Goal: Information Seeking & Learning: Find specific fact

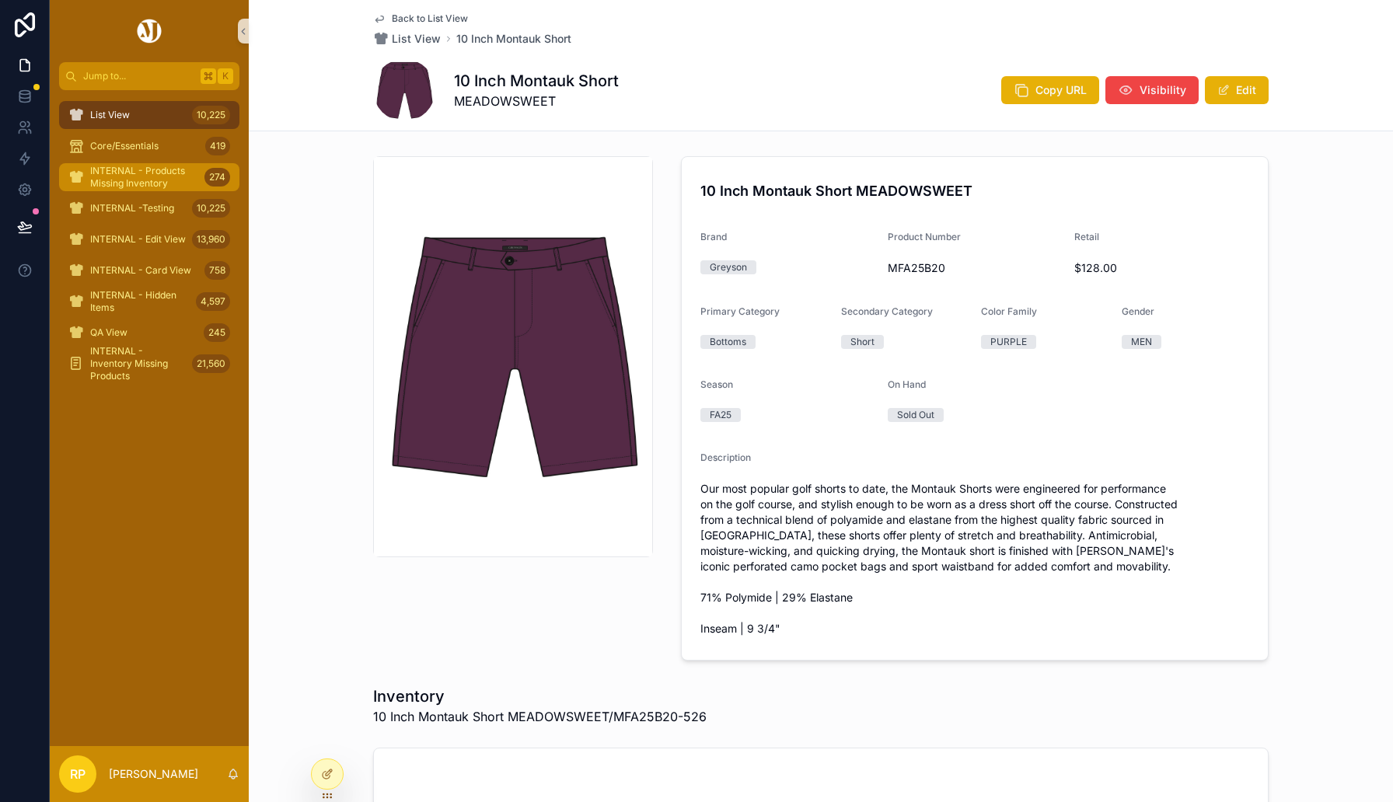
click at [138, 179] on span "INTERNAL - Products Missing Inventory" at bounding box center [144, 177] width 108 height 25
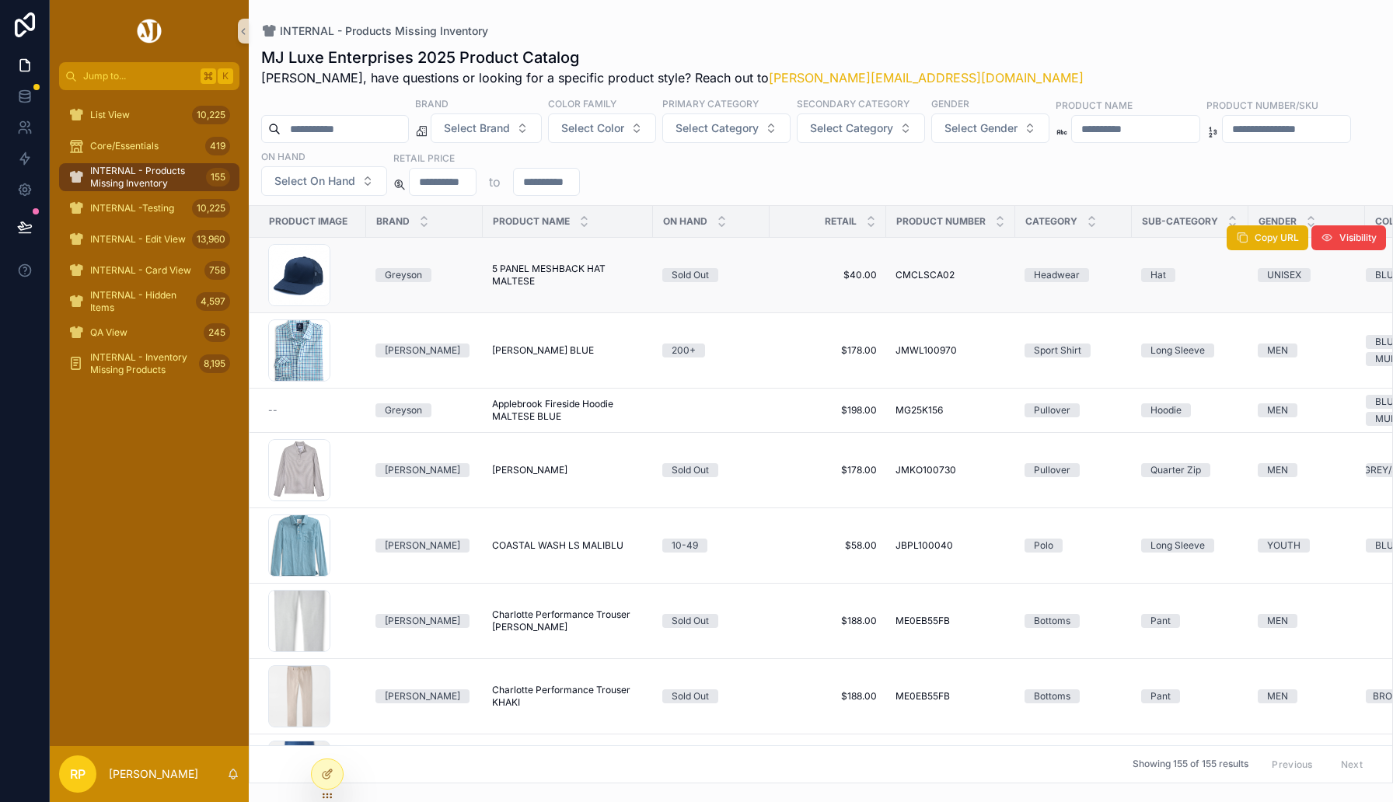
click at [544, 264] on span "5 PANEL MESHBACK HAT MALTESE" at bounding box center [568, 275] width 152 height 25
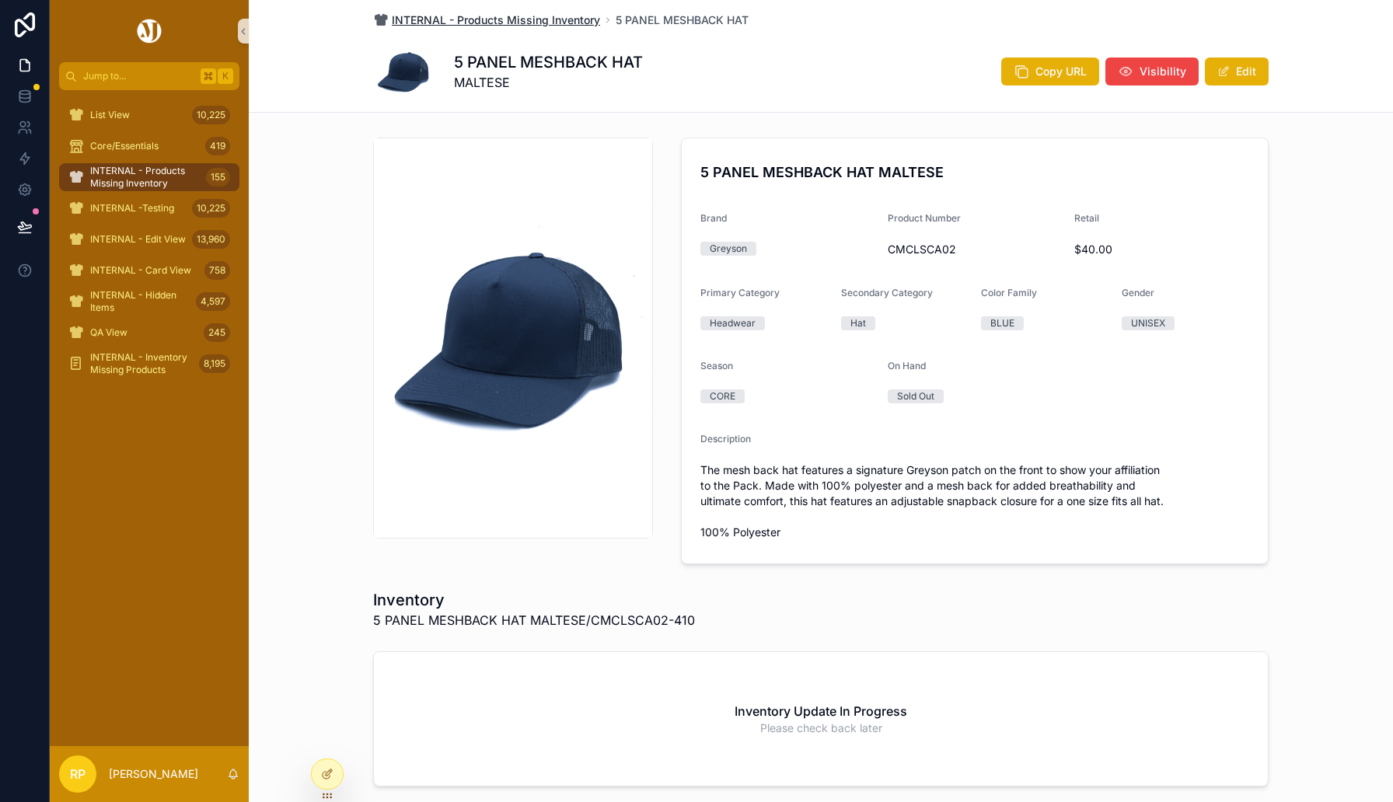
click at [490, 23] on span "INTERNAL - Products Missing Inventory" at bounding box center [496, 20] width 208 height 16
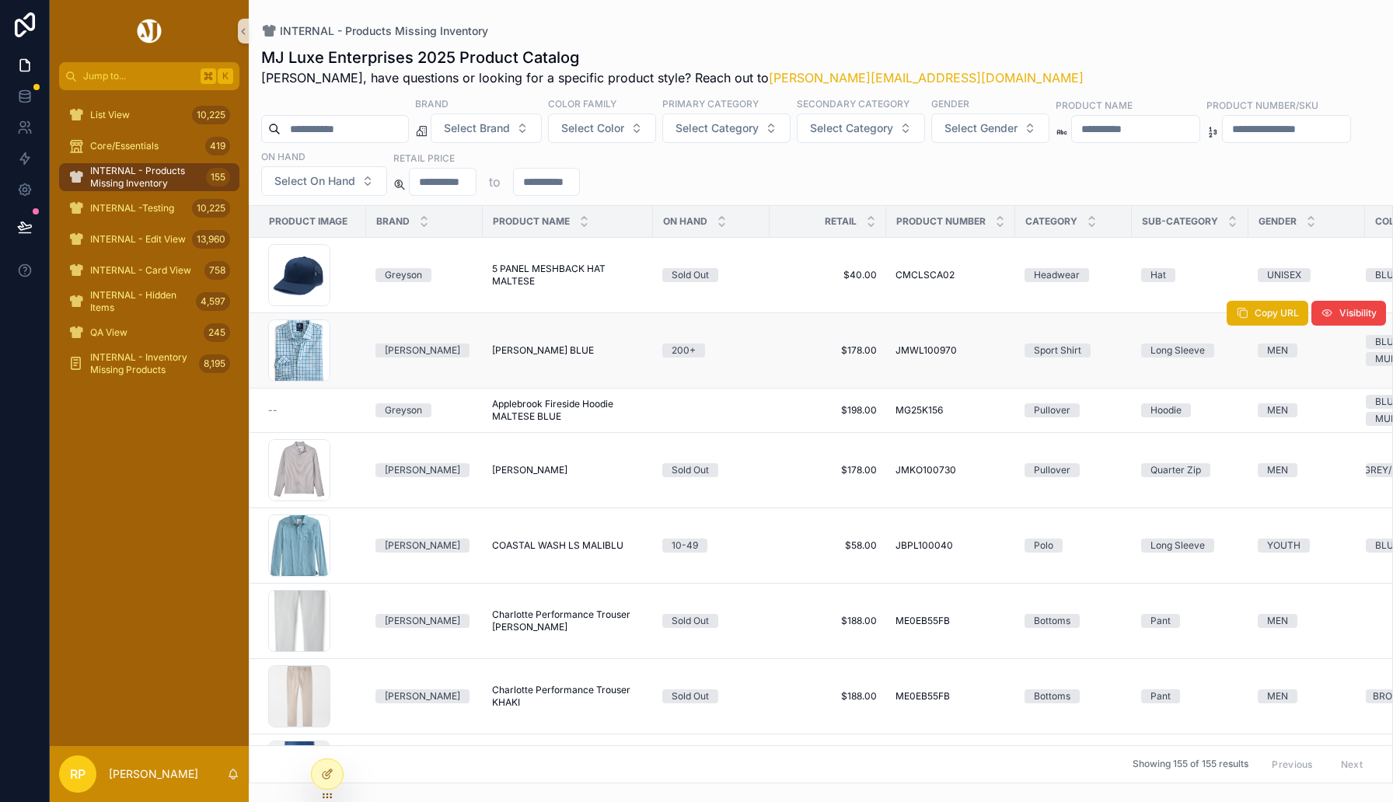
click at [547, 351] on span "[PERSON_NAME] BLUE" at bounding box center [543, 350] width 102 height 12
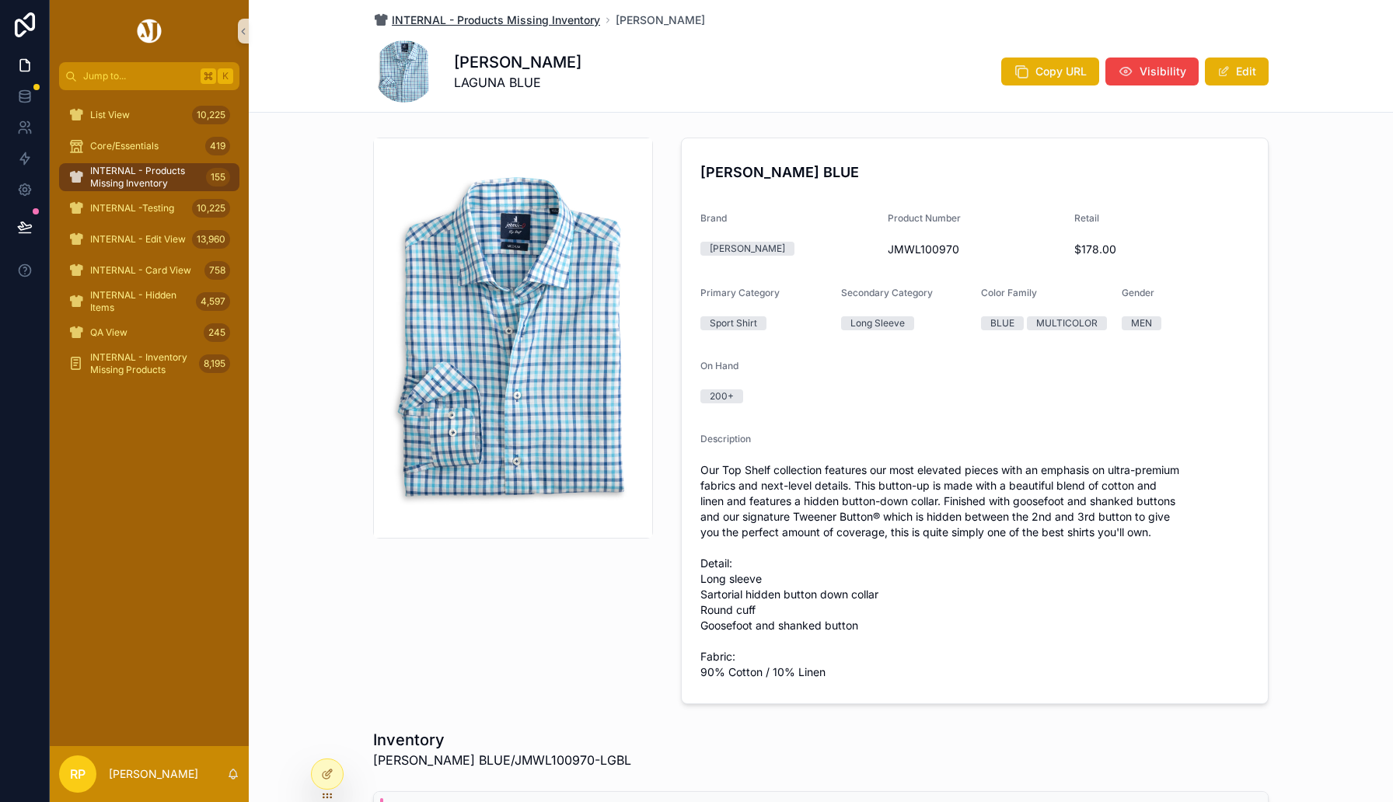
click at [512, 25] on span "INTERNAL - Products Missing Inventory" at bounding box center [496, 20] width 208 height 16
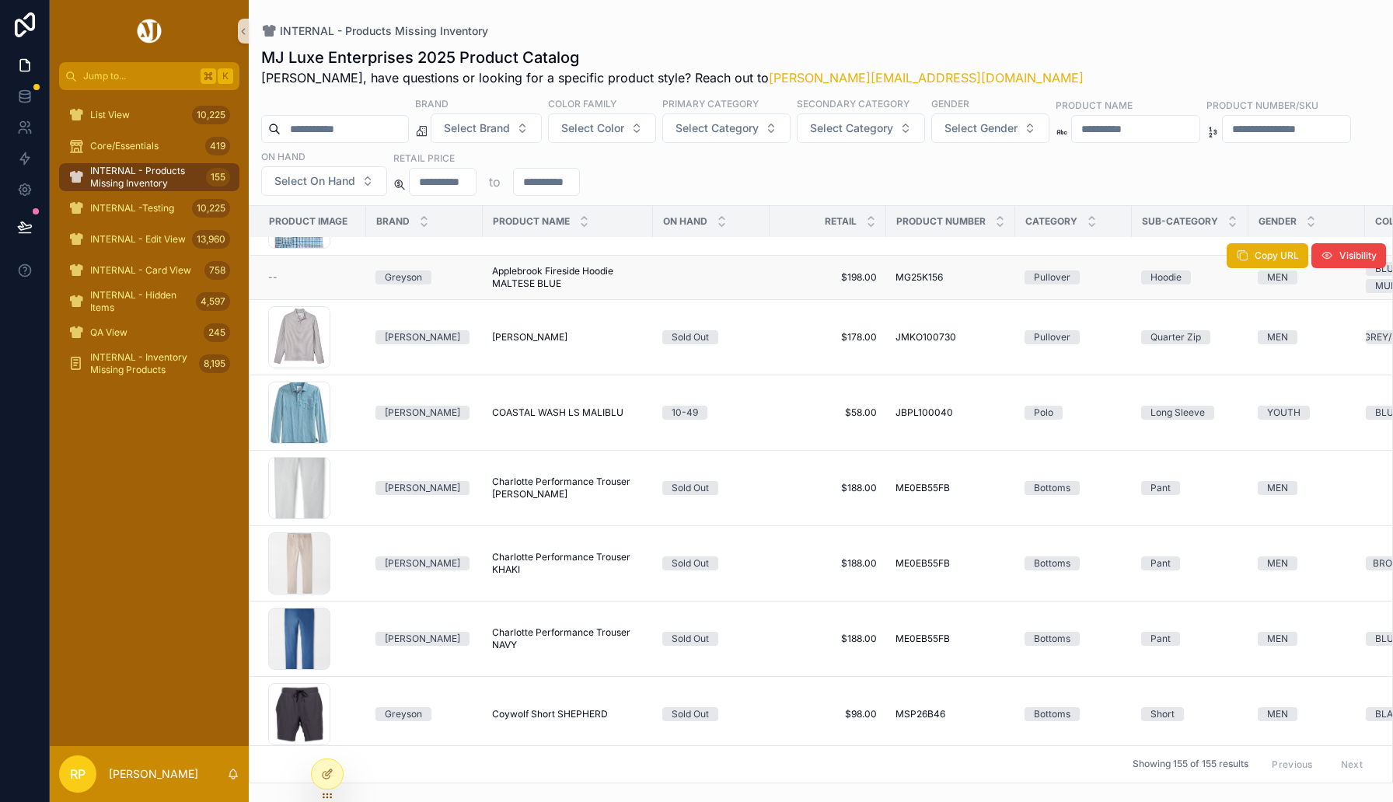
scroll to position [173, 0]
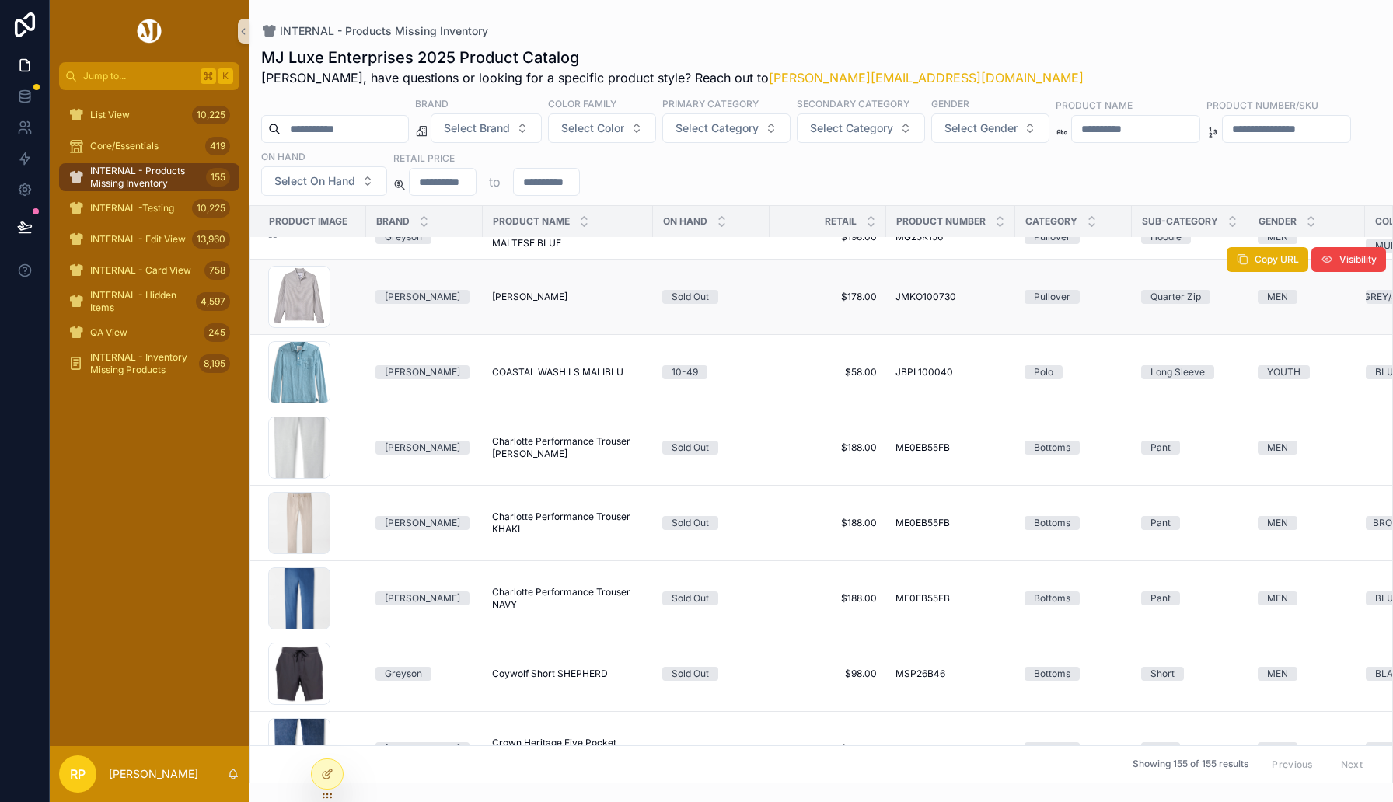
click at [540, 292] on span "[PERSON_NAME]" at bounding box center [529, 297] width 75 height 12
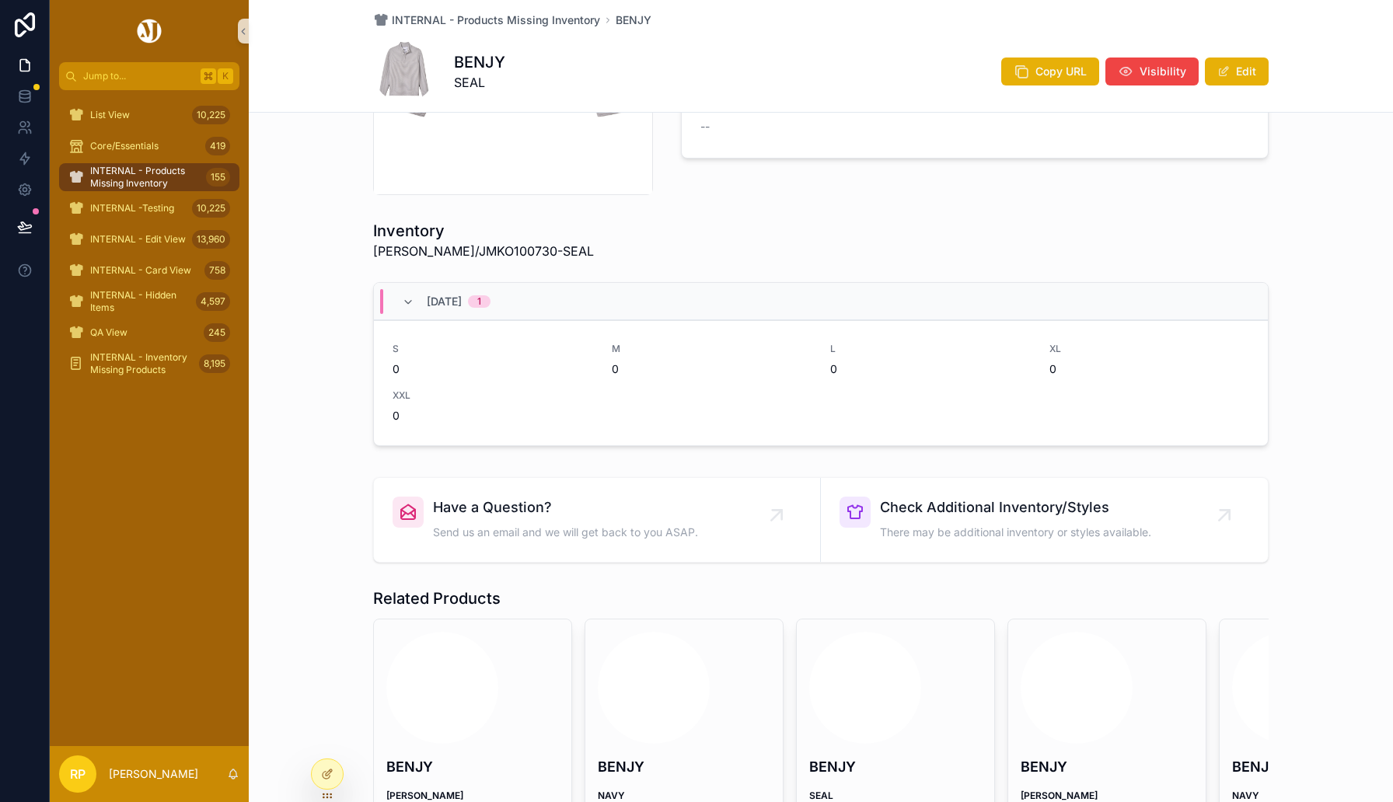
scroll to position [369, 0]
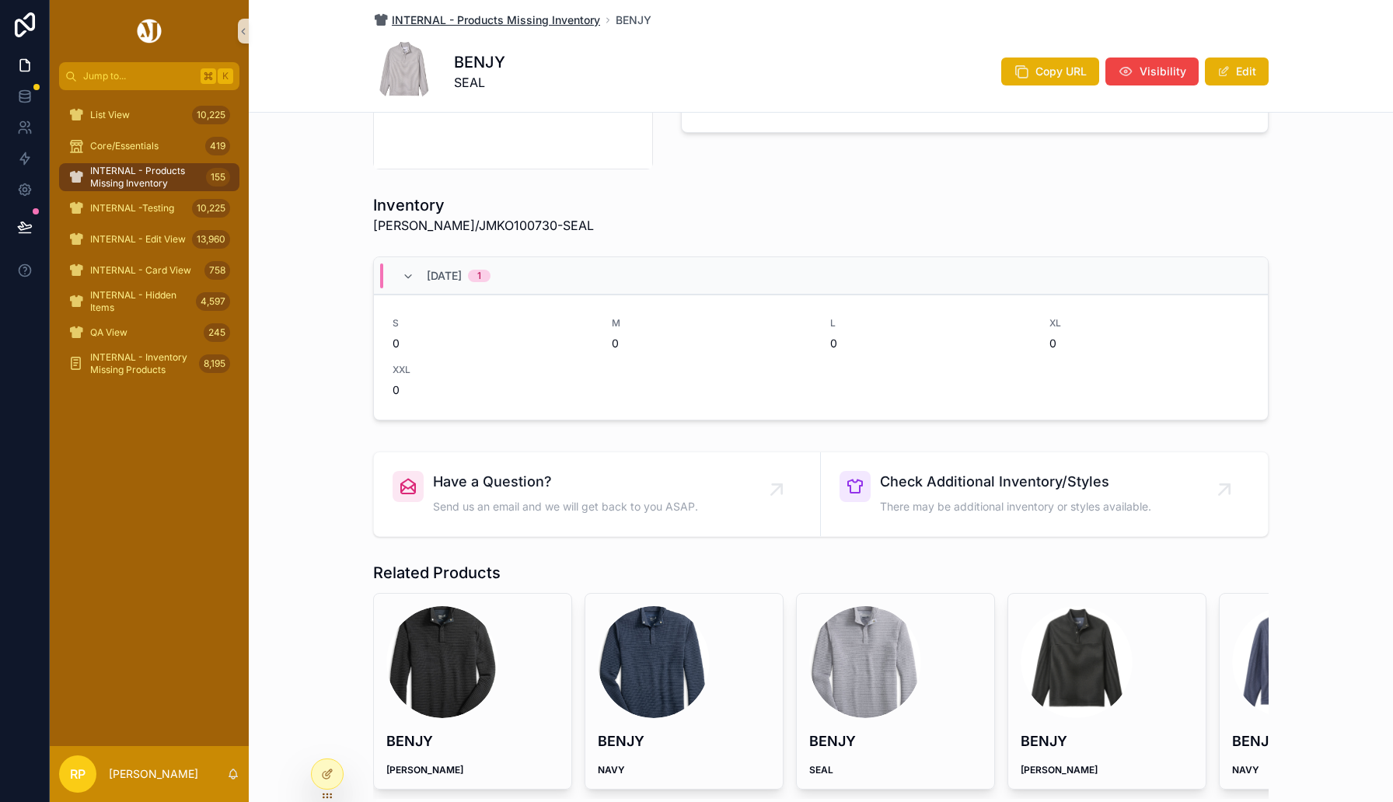
click at [509, 21] on span "INTERNAL - Products Missing Inventory" at bounding box center [496, 20] width 208 height 16
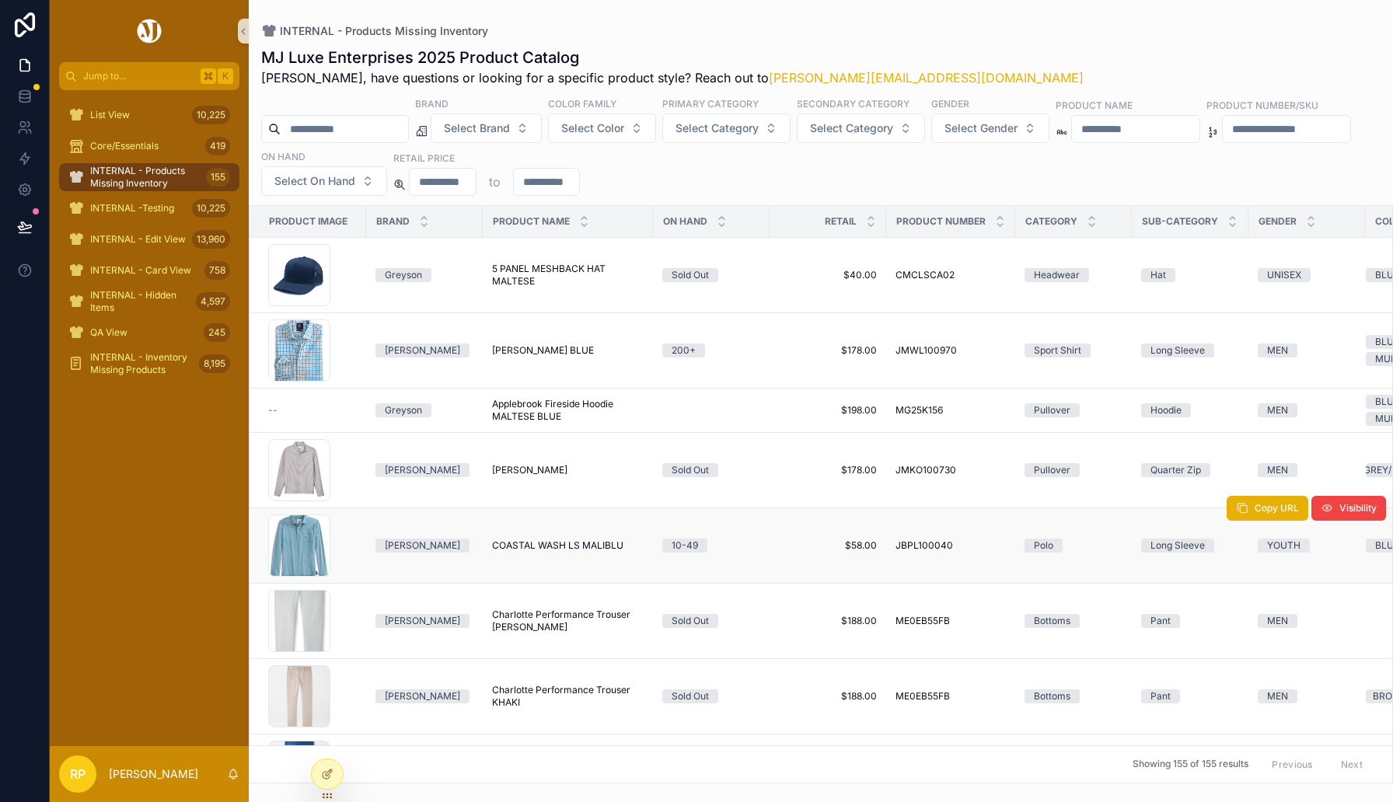
click at [583, 560] on td "COASTAL WASH LS MALIBLU COASTAL WASH LS MALIBLU" at bounding box center [568, 545] width 170 height 75
click at [582, 539] on span "COASTAL WASH LS MALIBLU" at bounding box center [557, 545] width 131 height 12
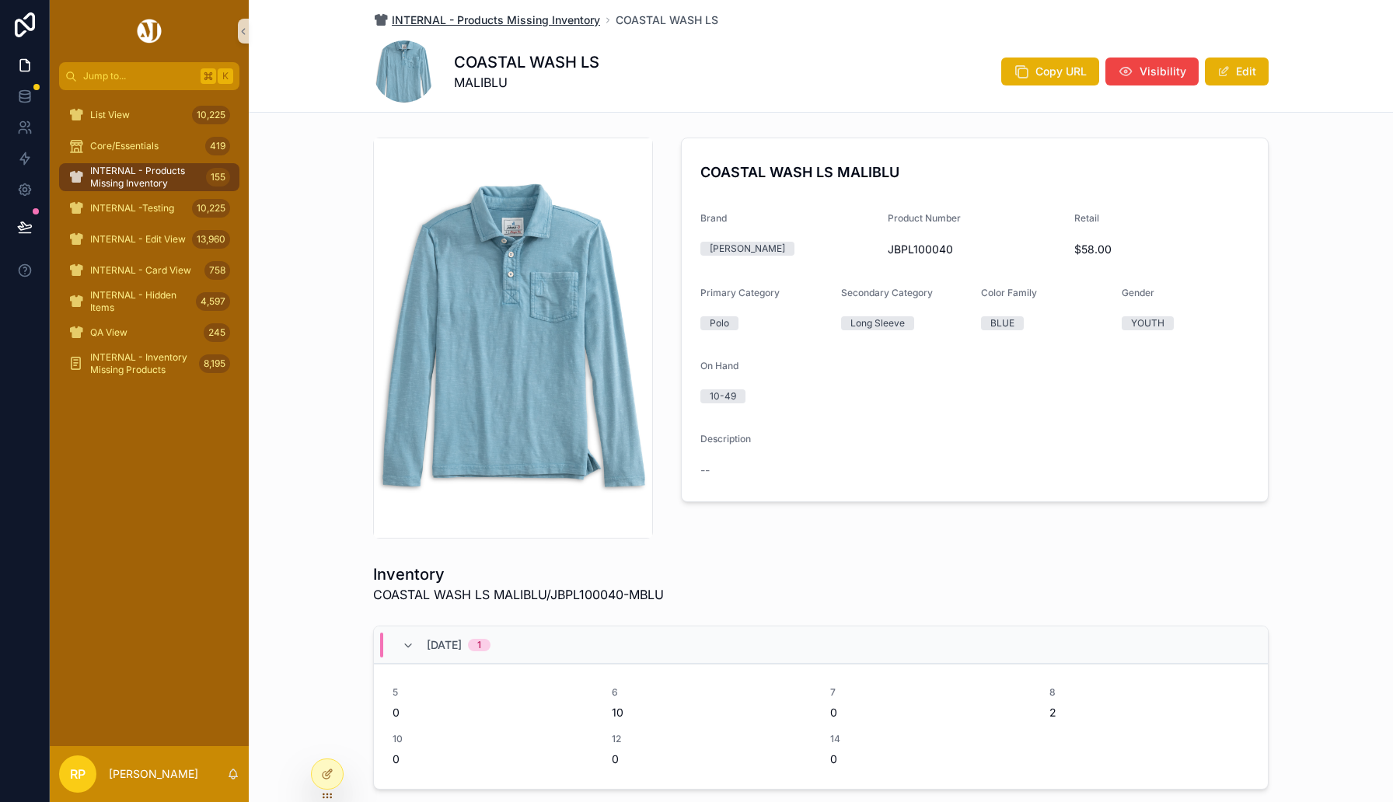
click at [500, 21] on span "INTERNAL - Products Missing Inventory" at bounding box center [496, 20] width 208 height 16
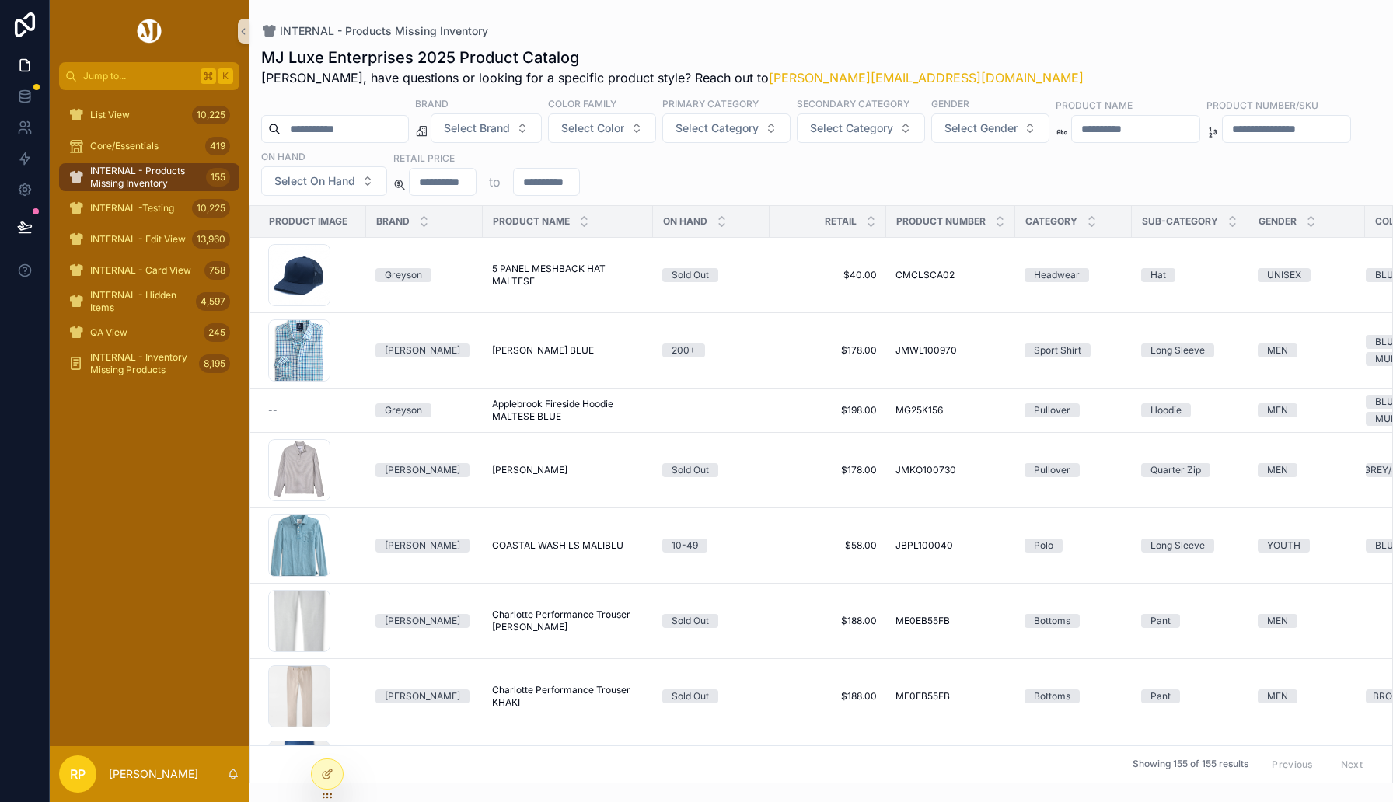
scroll to position [511, 0]
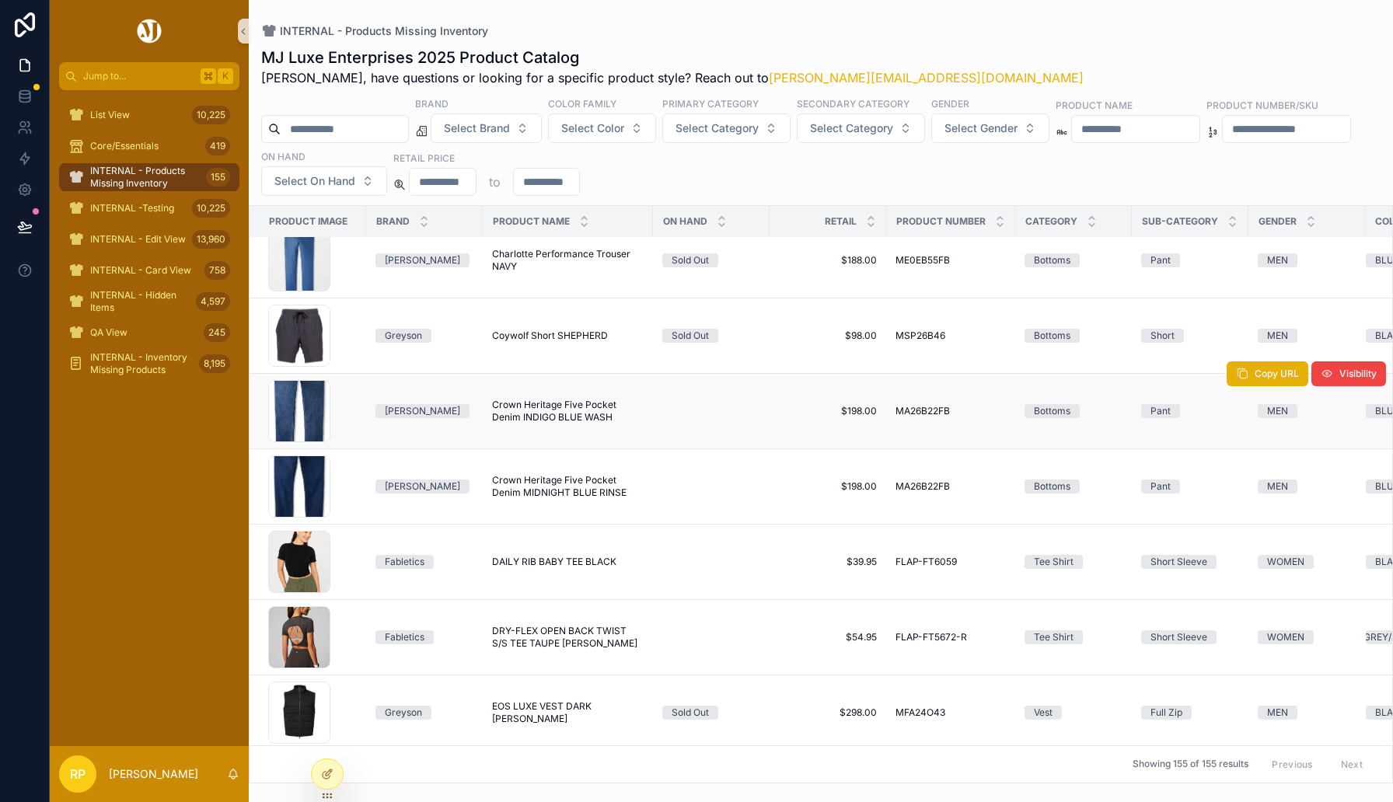
click at [513, 392] on td "Crown Heritage Five Pocket Denim INDIGO BLUE WASH Crown Heritage Five Pocket De…" at bounding box center [568, 411] width 170 height 75
click at [517, 417] on span "Crown Heritage Five Pocket Denim INDIGO BLUE WASH" at bounding box center [568, 411] width 152 height 25
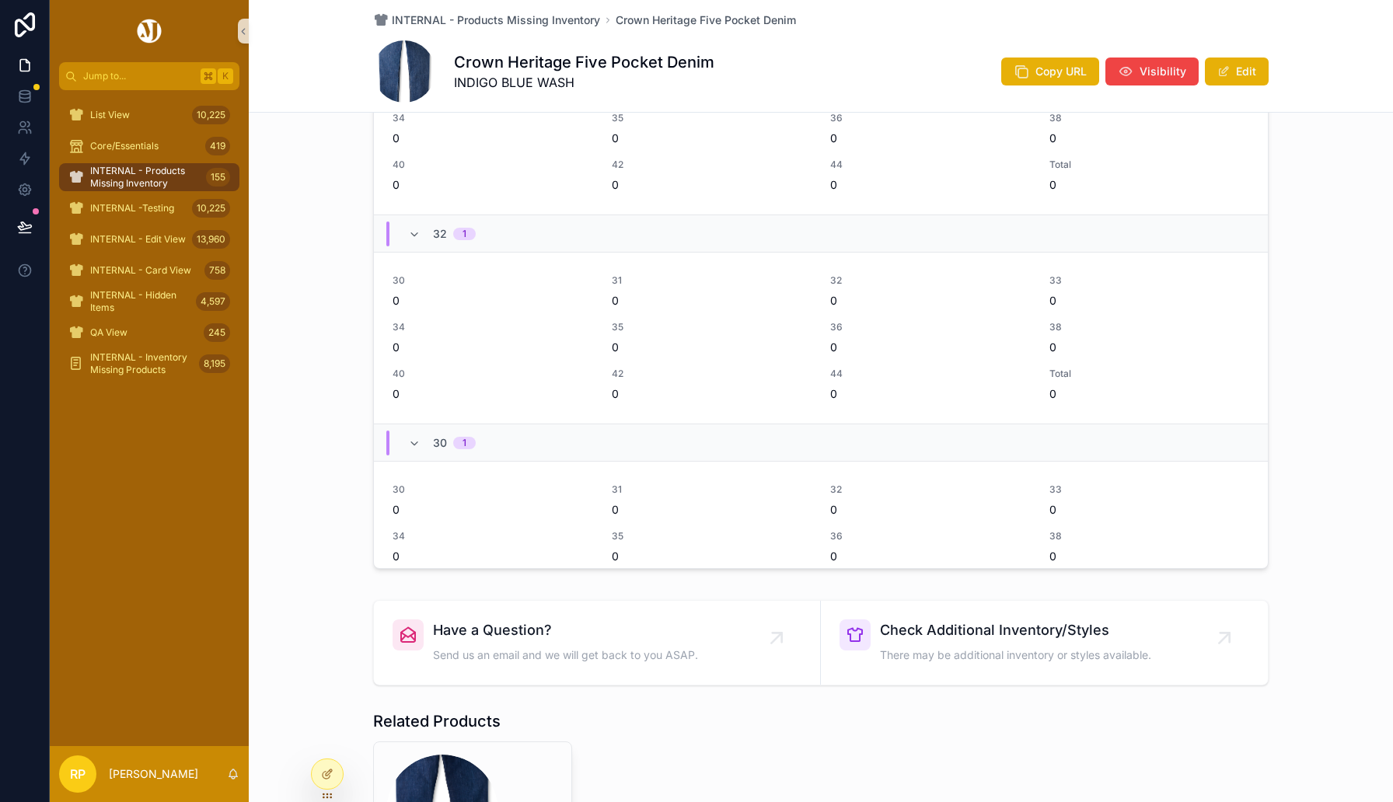
scroll to position [742, 0]
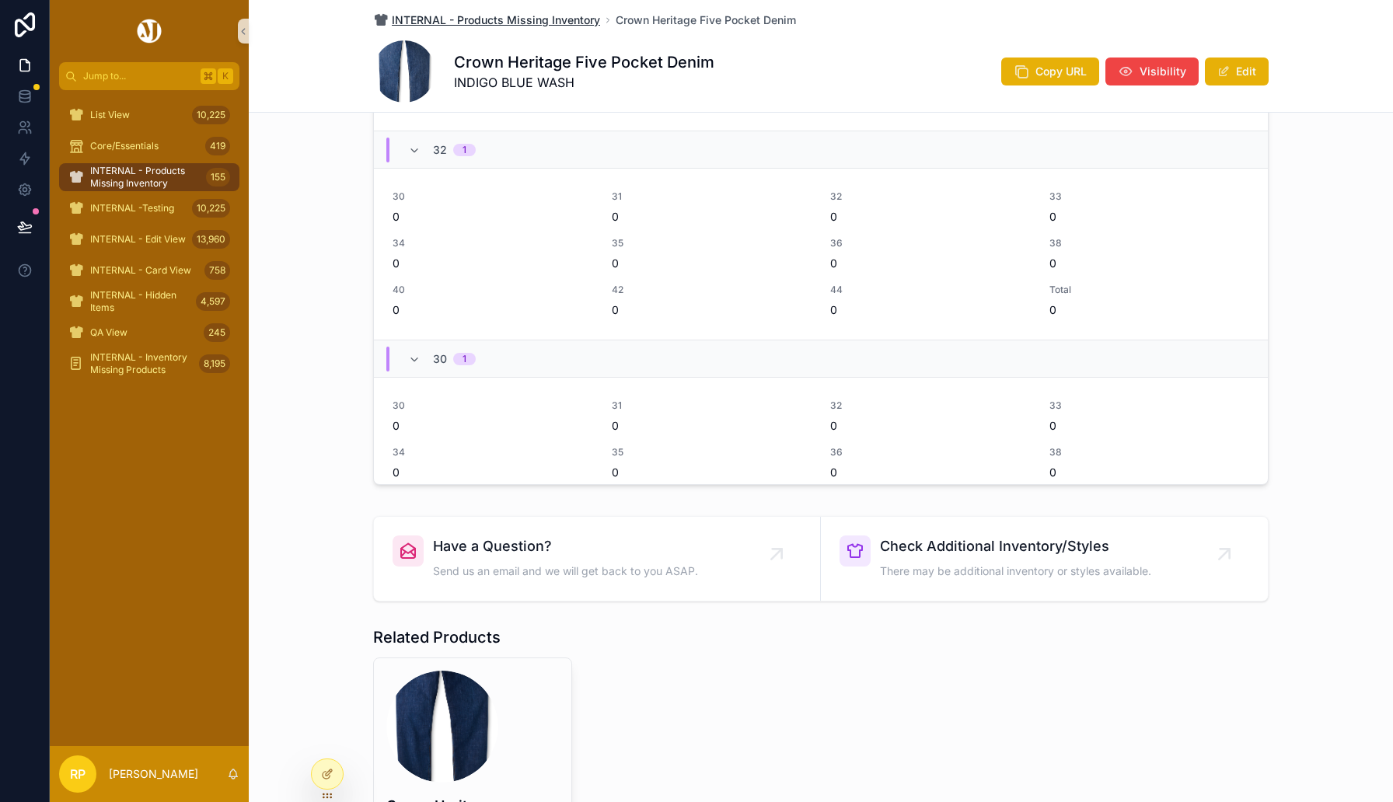
click at [542, 22] on span "INTERNAL - Products Missing Inventory" at bounding box center [496, 20] width 208 height 16
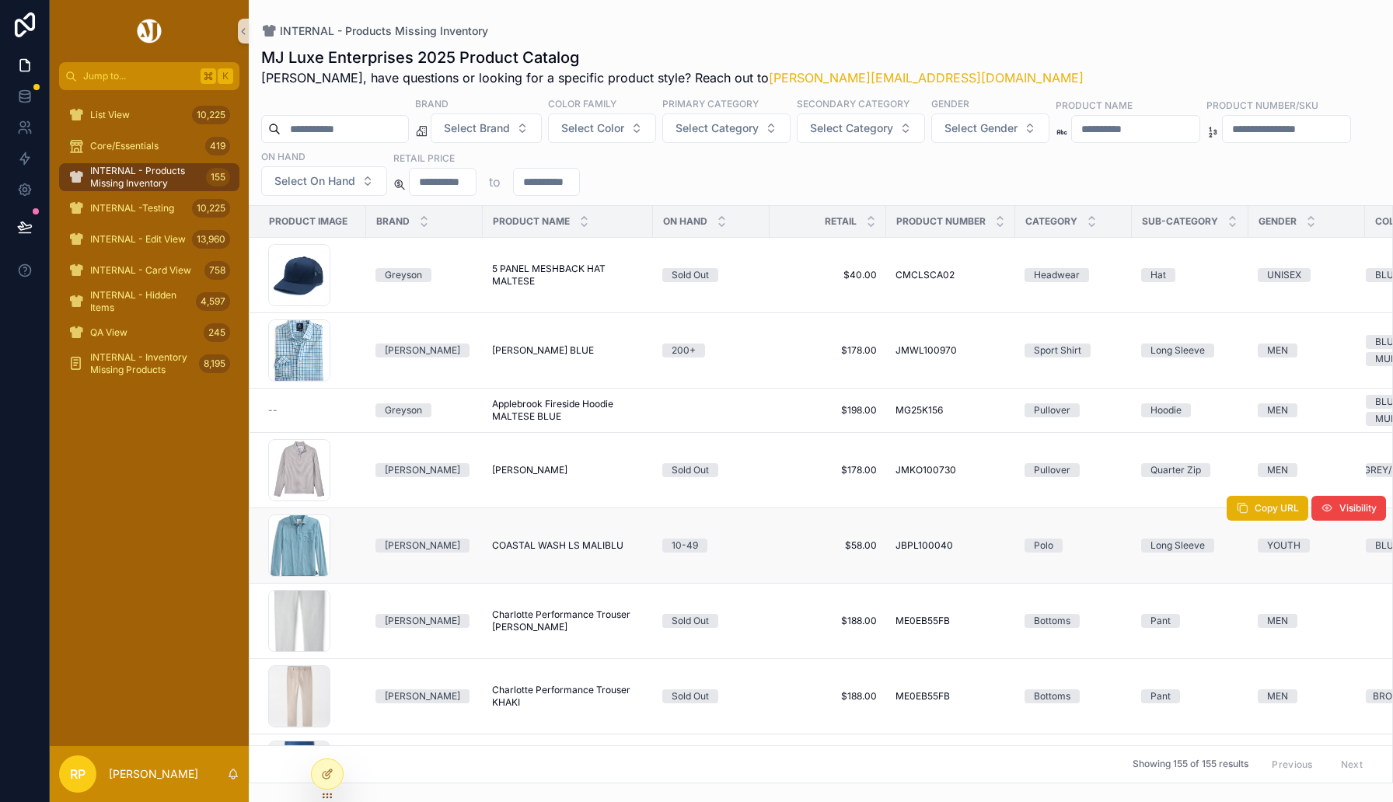
click at [563, 546] on span "COASTAL WASH LS MALIBLU" at bounding box center [557, 545] width 131 height 12
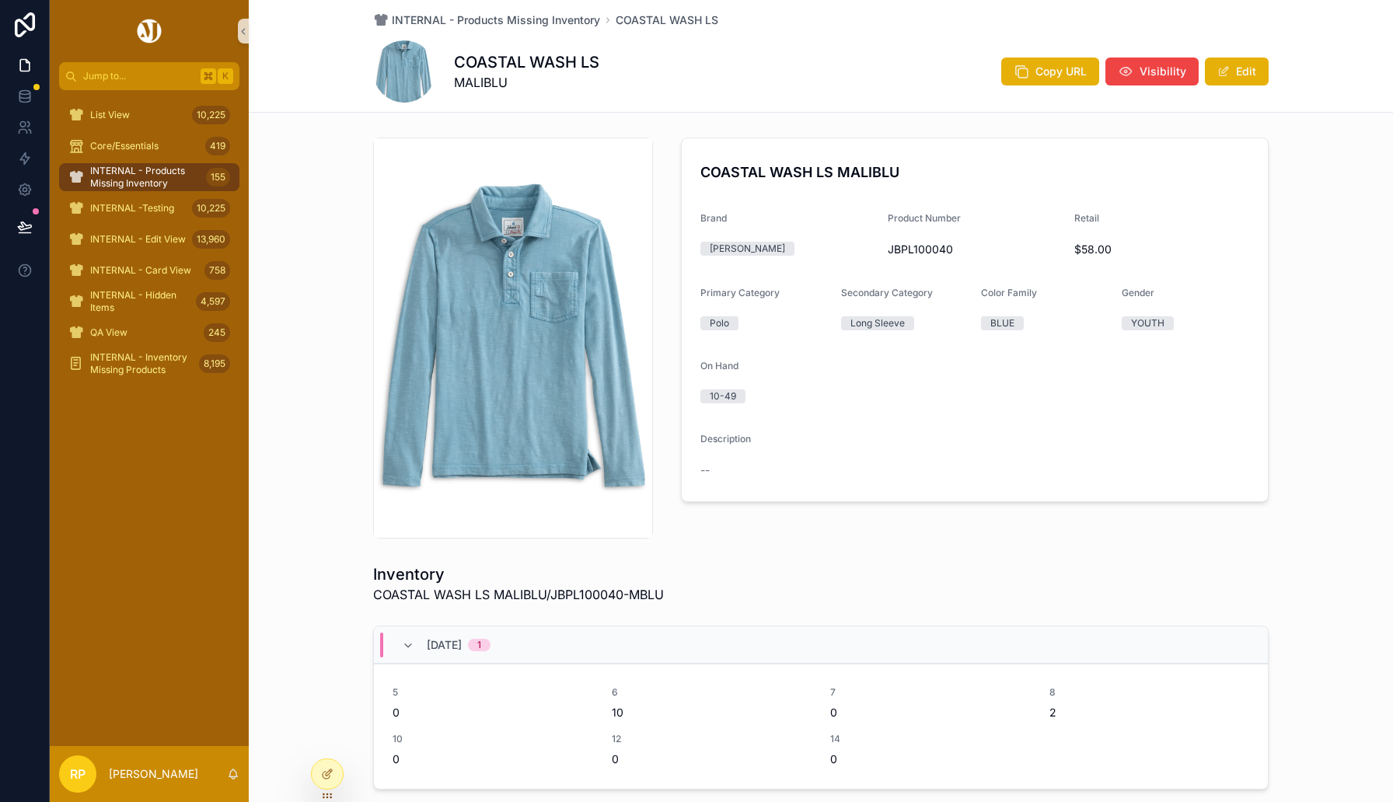
click at [916, 249] on span "JBPL100040" at bounding box center [975, 250] width 175 height 16
copy span "JBPL100040"
click at [905, 243] on span "JBPL100040" at bounding box center [975, 250] width 175 height 16
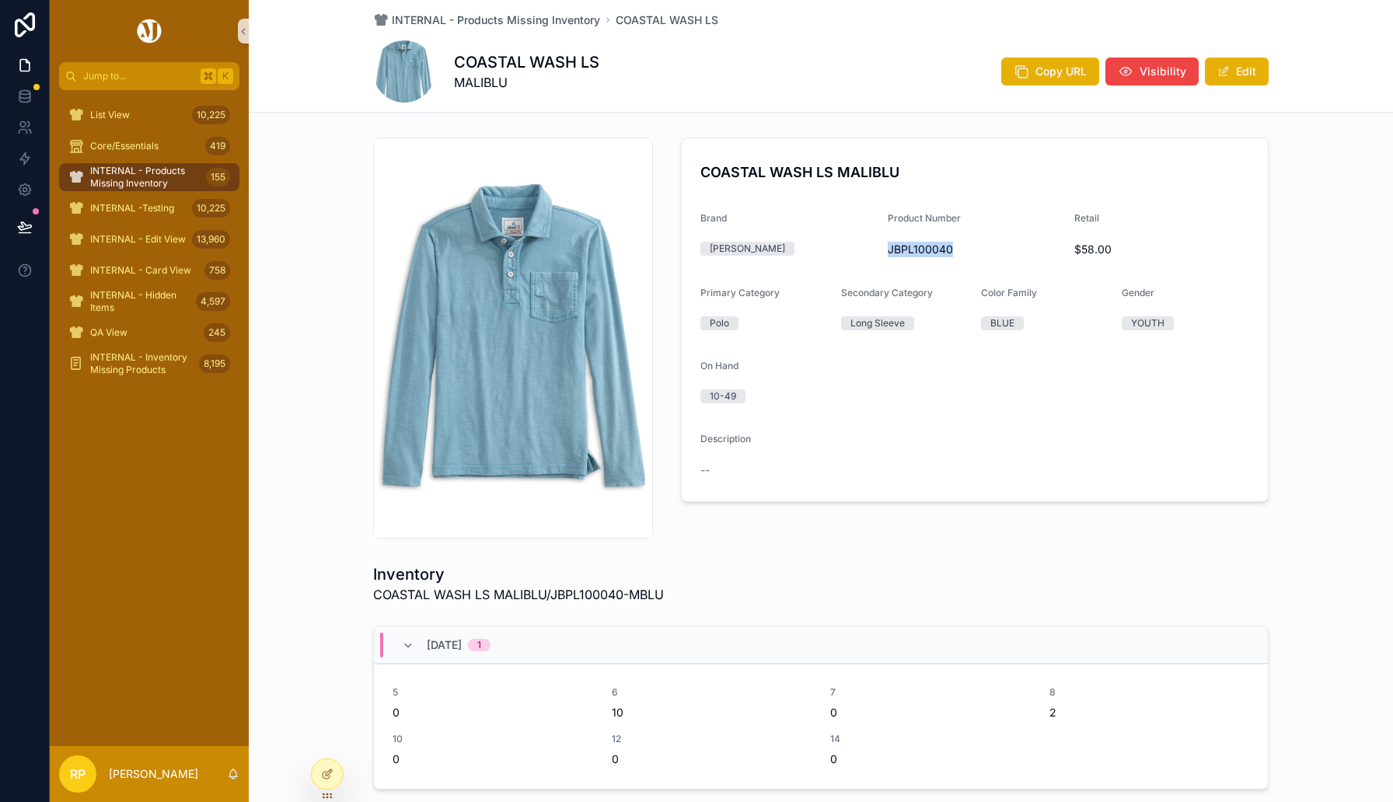
click at [905, 243] on span "JBPL100040" at bounding box center [975, 250] width 175 height 16
click at [881, 128] on div "INTERNAL - Products Missing Inventory COASTAL WASH LS COASTAL WASH LS MALIBLU C…" at bounding box center [821, 637] width 1144 height 1274
